Goal: Transaction & Acquisition: Download file/media

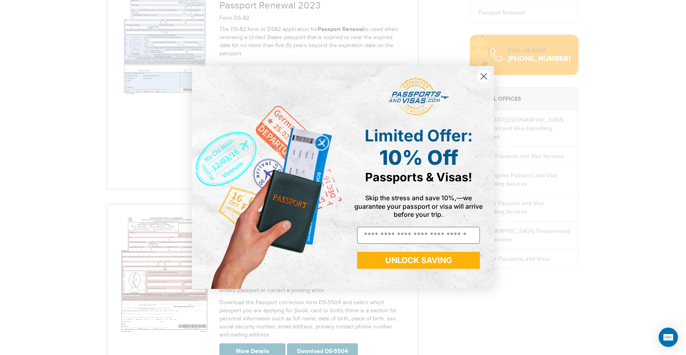
scroll to position [275, 0]
click at [483, 74] on circle "Close dialog" at bounding box center [483, 76] width 13 height 13
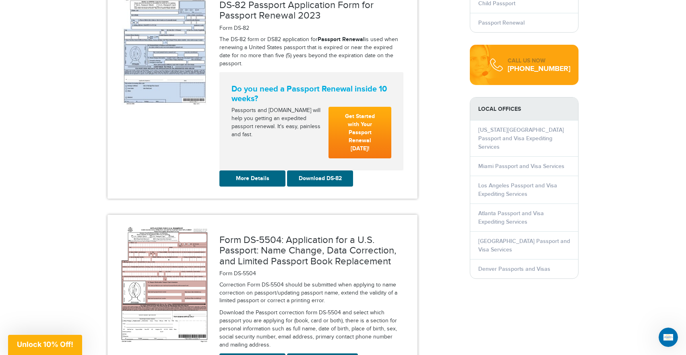
scroll to position [268, 0]
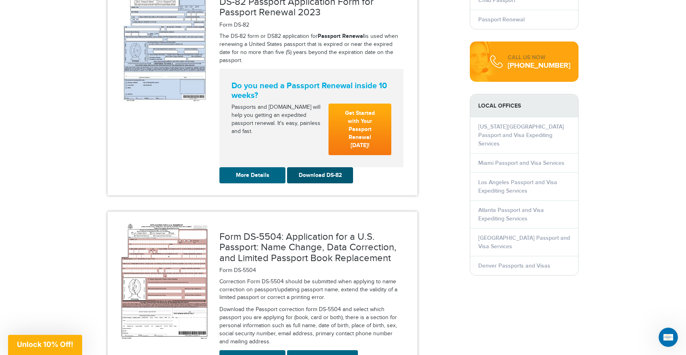
click at [328, 167] on link "Download DS-82" at bounding box center [320, 175] width 66 height 16
click at [348, 350] on link "Download DS-5504" at bounding box center [322, 358] width 71 height 16
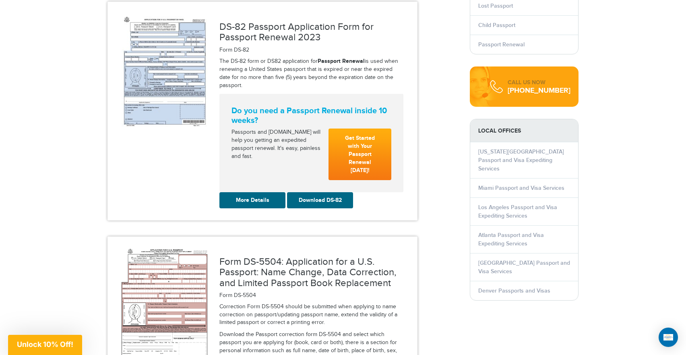
scroll to position [203, 0]
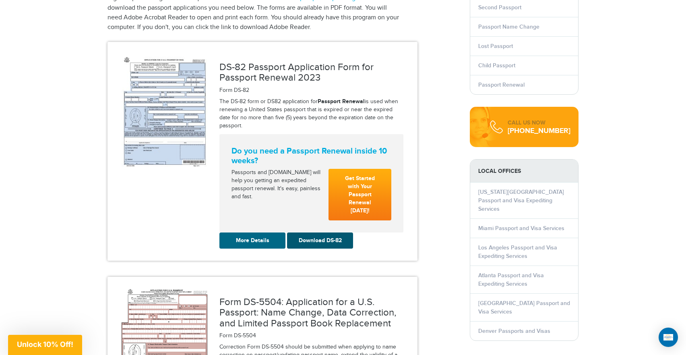
click at [321, 234] on link "Download DS-82" at bounding box center [320, 240] width 66 height 16
